Goal: Information Seeking & Learning: Learn about a topic

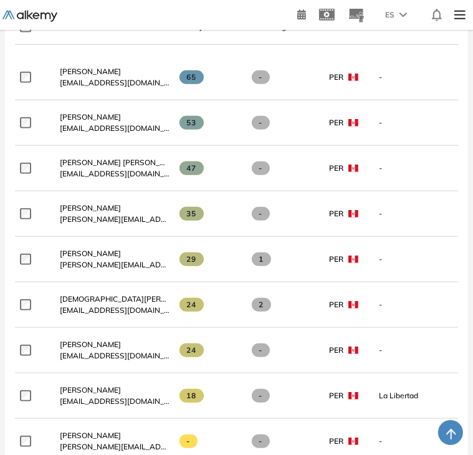
scroll to position [411, 0]
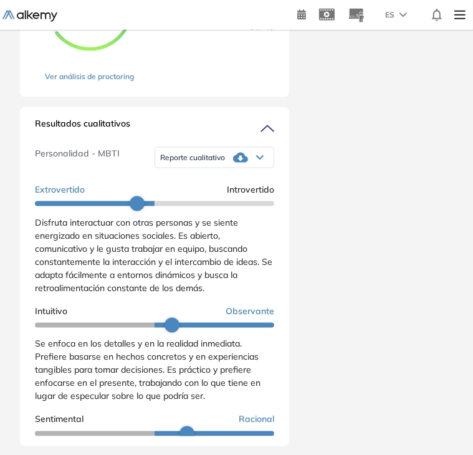
scroll to position [840, 0]
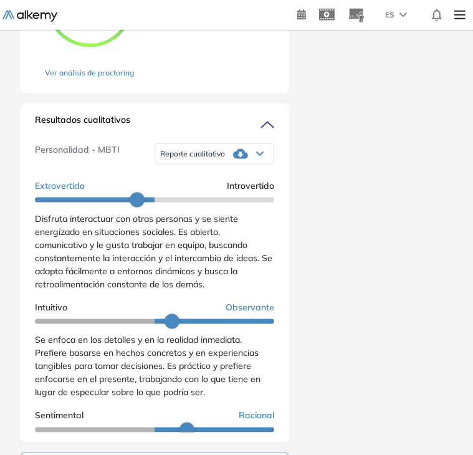
click at [457, 249] on div "[PERSON_NAME] [PERSON_NAME][EMAIL_ADDRESS][DOMAIN_NAME] Perú Volver al dashboar…" at bounding box center [236, 26] width 463 height 1623
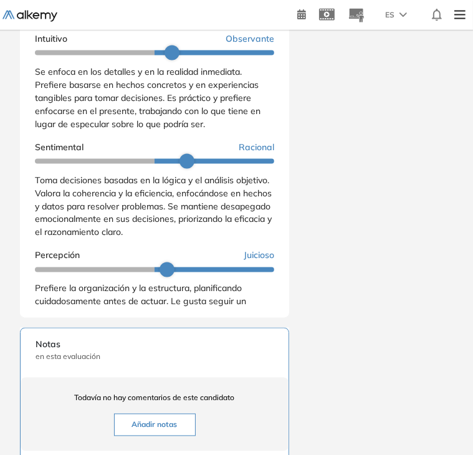
scroll to position [143, 0]
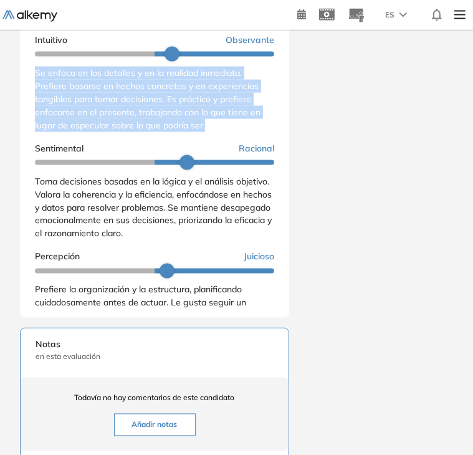
drag, startPoint x: 36, startPoint y: 94, endPoint x: 235, endPoint y: 147, distance: 206.8
click at [235, 132] on div "Se enfoca en los detalles y en la realidad inmediata. Prefiere basarse en hecho…" at bounding box center [154, 99] width 239 height 65
copy span "Se enfoca en los detalles y en la realidad inmediata. Prefiere basarse en hecho…"
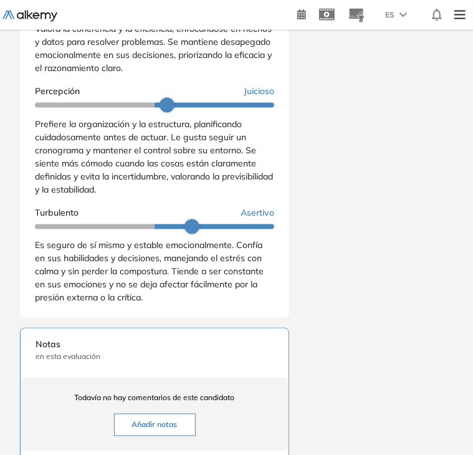
scroll to position [310, 0]
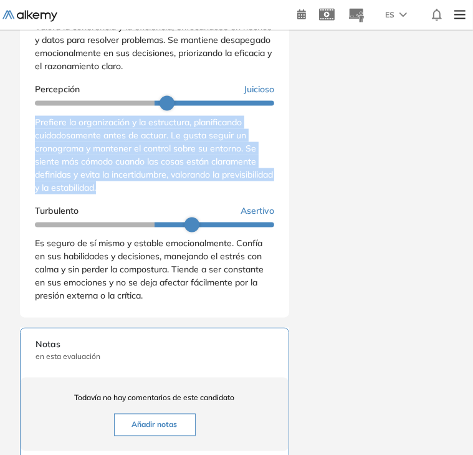
drag, startPoint x: 37, startPoint y: 141, endPoint x: 172, endPoint y: 206, distance: 149.9
click at [172, 194] on div "Prefiere la organización y la estructura, planificando cuidadosamente antes de …" at bounding box center [154, 155] width 239 height 78
copy span "Prefiere la organización y la estructura, planificando cuidadosamente antes de …"
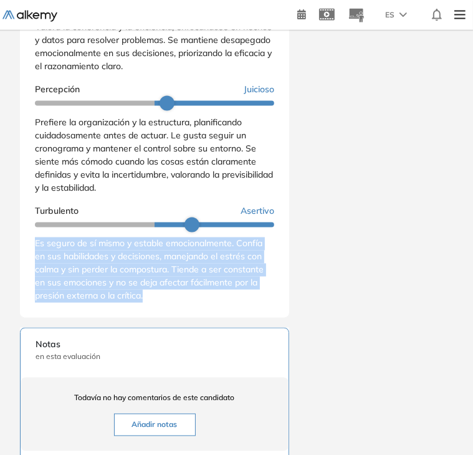
drag, startPoint x: 33, startPoint y: 262, endPoint x: 163, endPoint y: 319, distance: 142.2
click at [163, 318] on div "Resultados cualitativos Personalidad - MBTI Reporte cualitativo Reporte con Afi…" at bounding box center [154, 148] width 269 height 339
copy span "Es seguro de sí mismo y estable emocionalmente. Confía en sus habilidades y dec…"
